Goal: Task Accomplishment & Management: Manage account settings

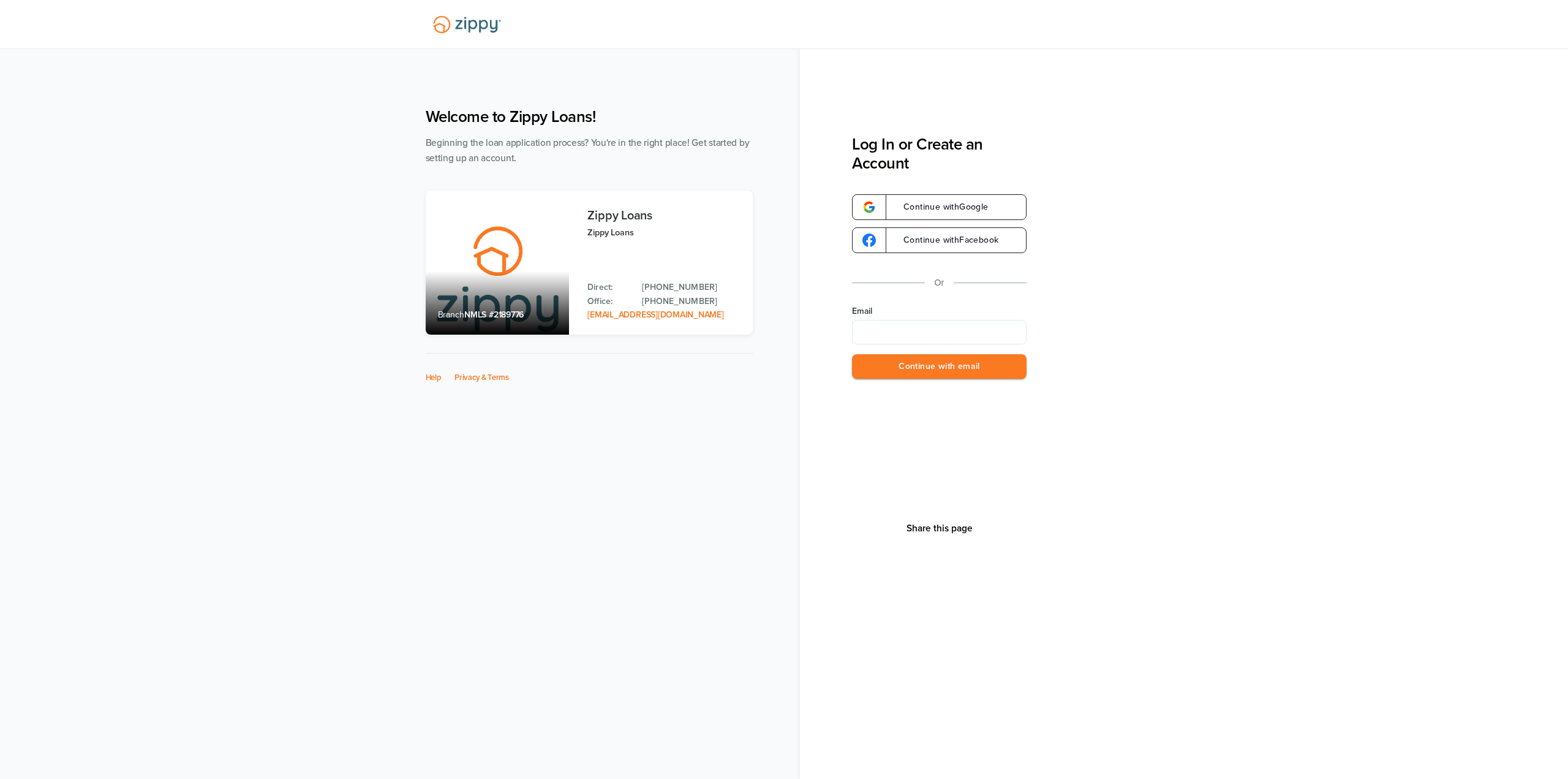
type input "**********"
click at [946, 369] on button "Continue with email" at bounding box center [939, 366] width 175 height 25
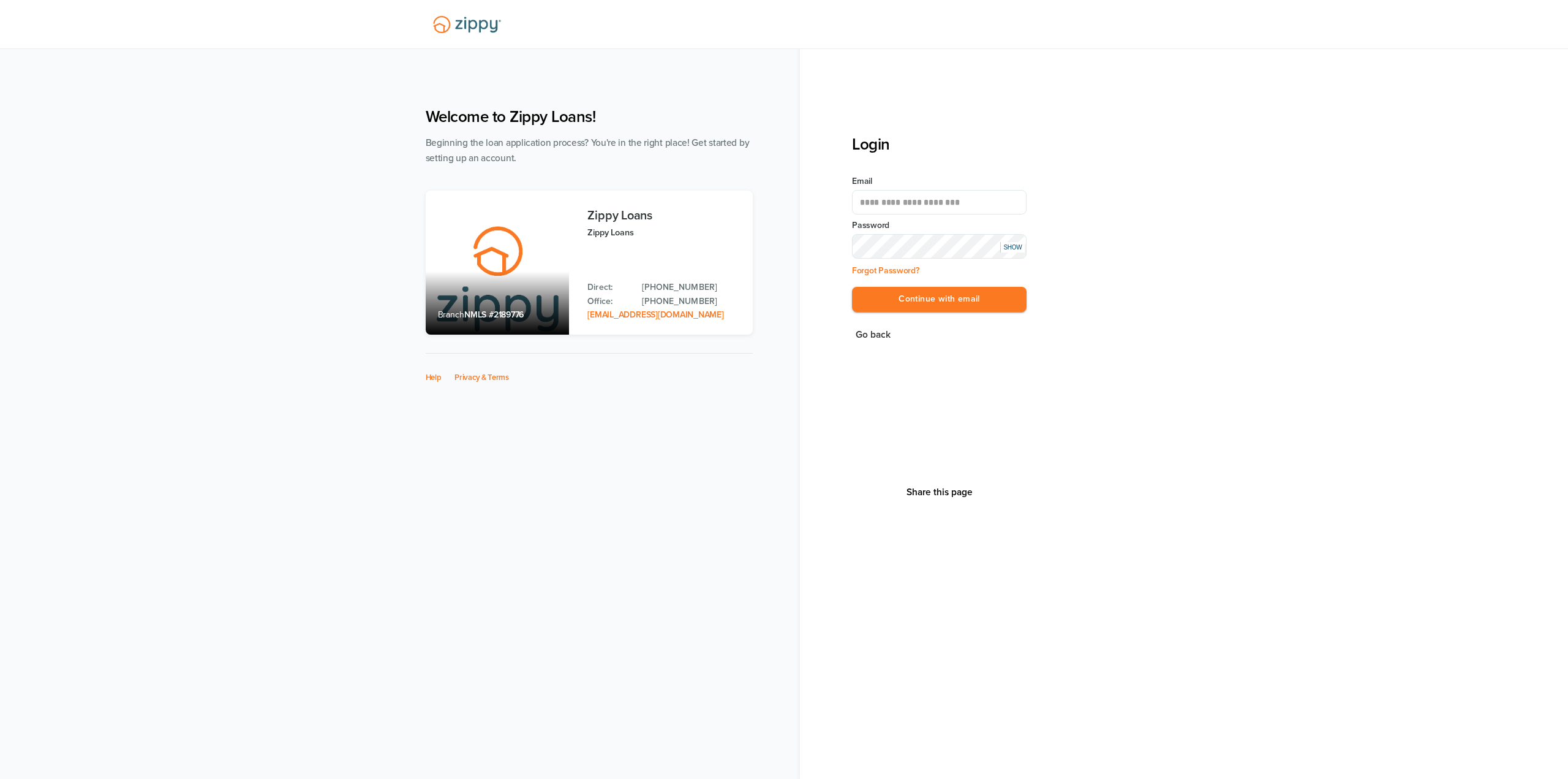
click at [967, 316] on div "**********" at bounding box center [939, 251] width 175 height 152
click at [966, 299] on button "Continue with email" at bounding box center [939, 299] width 175 height 25
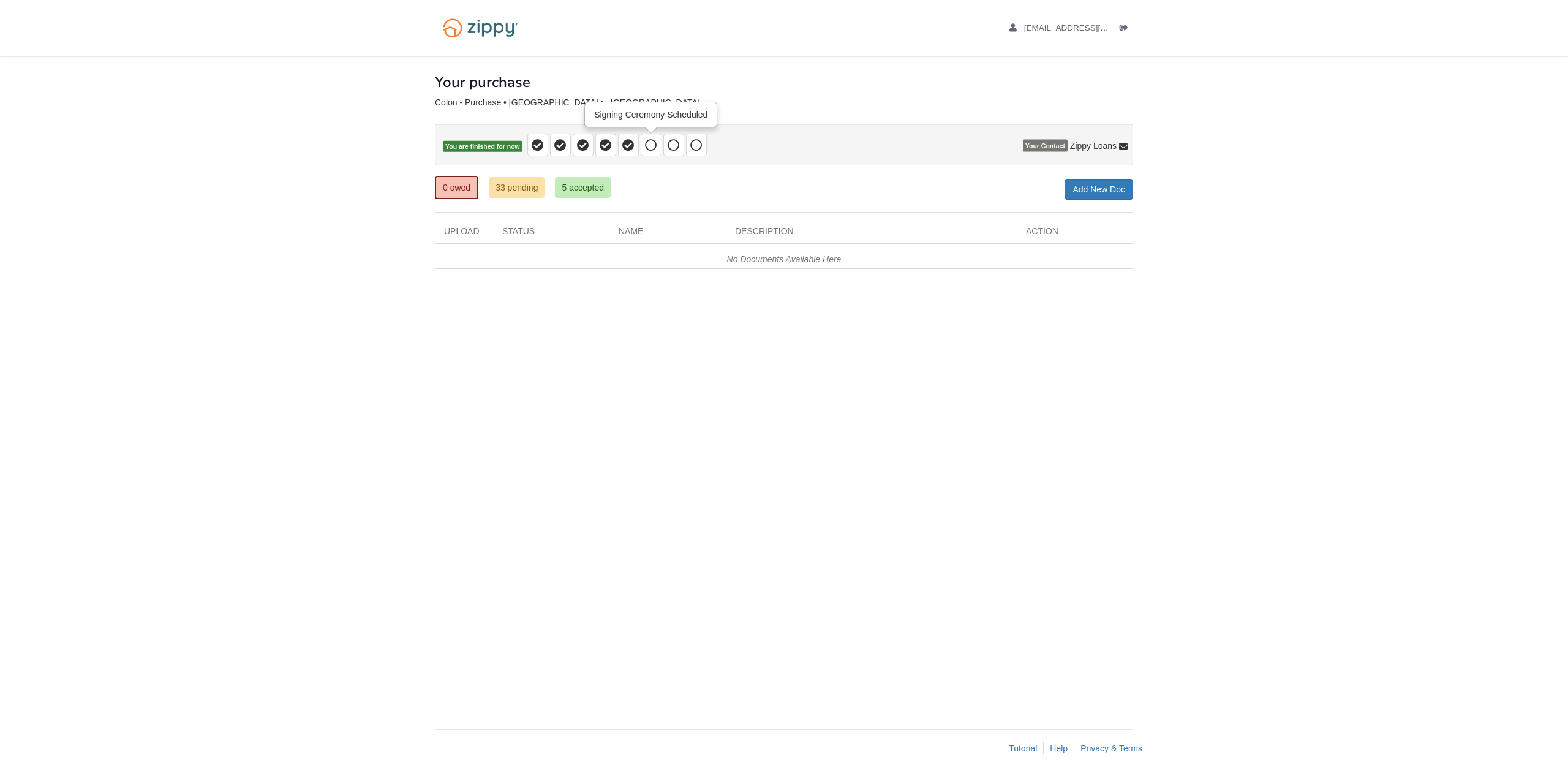
click at [654, 144] on icon at bounding box center [651, 145] width 12 height 12
click at [628, 146] on icon at bounding box center [629, 145] width 12 height 12
click at [302, 146] on body "xloudgaming14@gmail.com Logout" at bounding box center [784, 389] width 1568 height 779
click at [678, 143] on icon at bounding box center [674, 145] width 12 height 12
click at [700, 143] on icon at bounding box center [697, 145] width 12 height 12
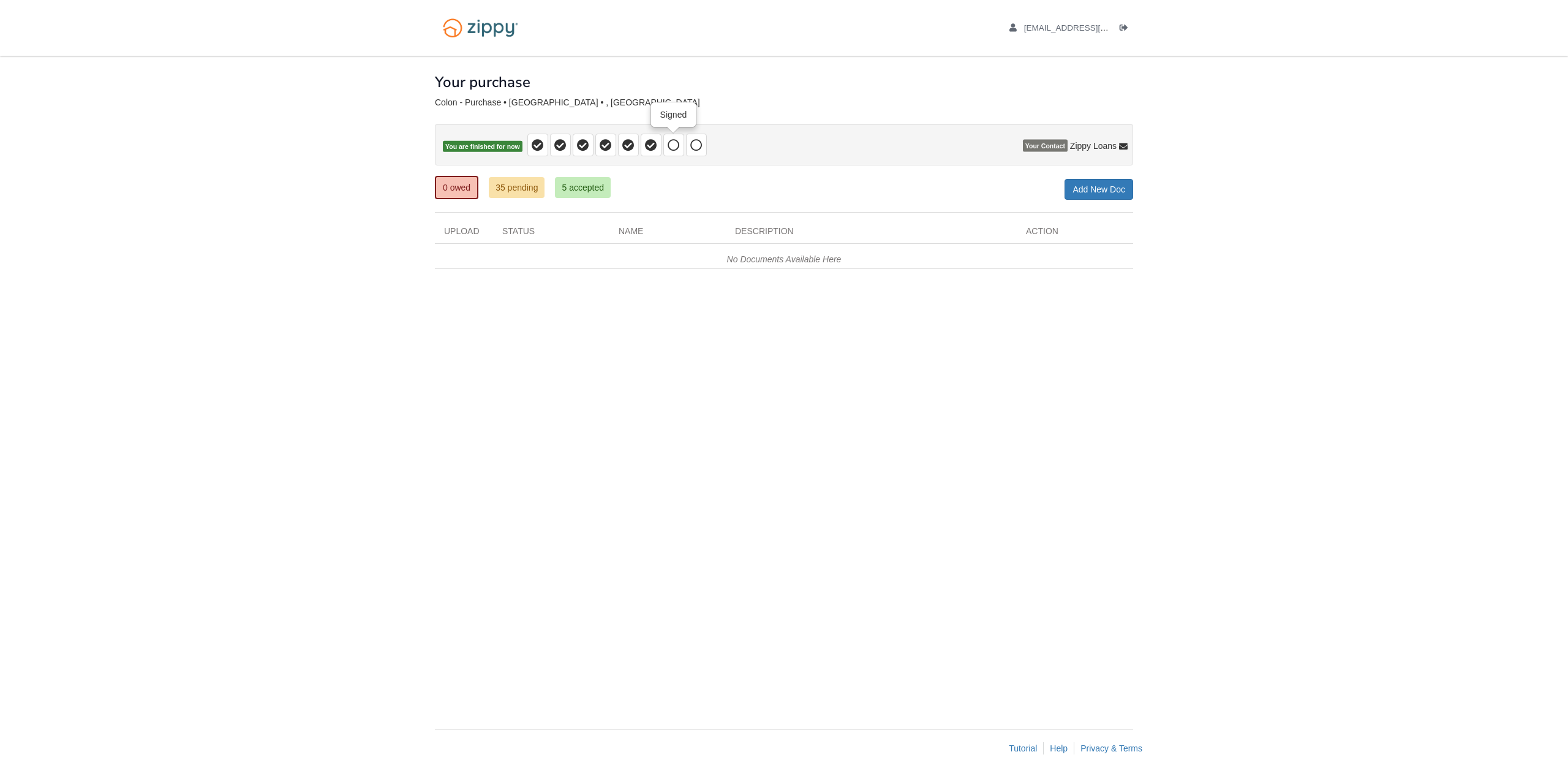
click at [672, 150] on icon at bounding box center [674, 145] width 12 height 12
click at [653, 151] on icon at bounding box center [651, 145] width 12 height 12
click at [698, 146] on icon at bounding box center [697, 145] width 12 height 12
click at [665, 143] on span at bounding box center [674, 144] width 21 height 22
click at [655, 148] on icon at bounding box center [651, 145] width 12 height 12
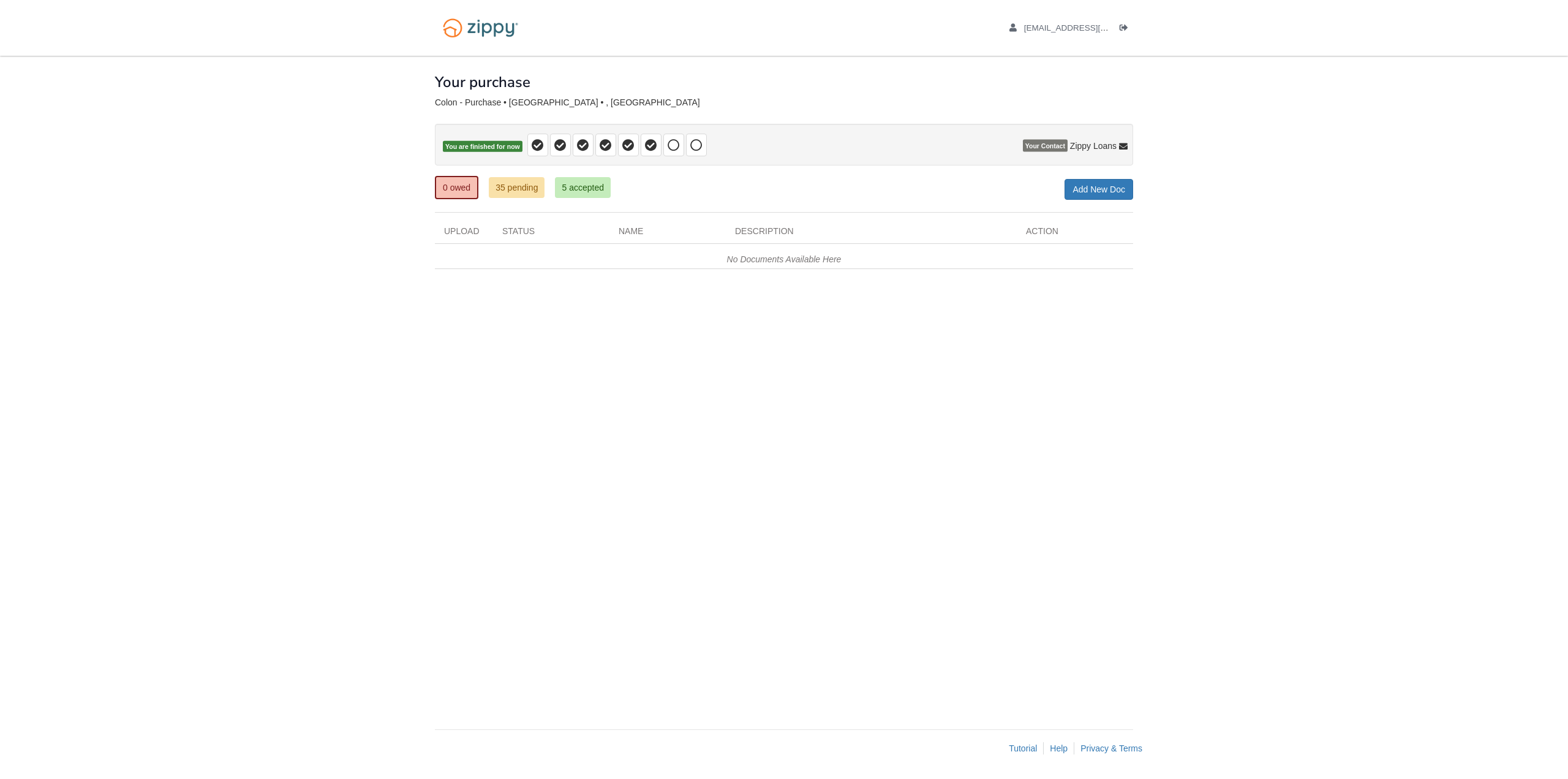
click at [213, 226] on body "xloudgaming14@gmail.com Logout" at bounding box center [784, 389] width 1568 height 779
click at [374, 151] on body "xloudgaming14@gmail.com Logout" at bounding box center [784, 389] width 1568 height 779
